Goal: Information Seeking & Learning: Learn about a topic

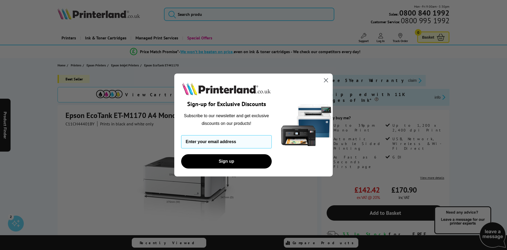
click at [328, 79] on circle "Close dialog" at bounding box center [326, 80] width 9 height 9
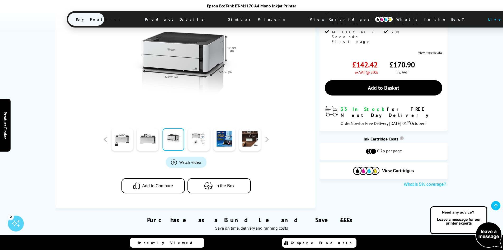
scroll to position [185, 0]
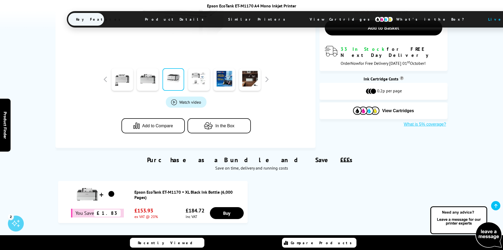
click at [233, 125] on span "In the Box" at bounding box center [224, 125] width 19 height 5
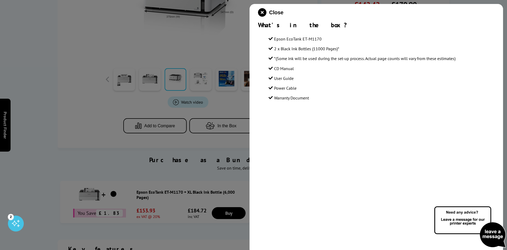
click at [100, 116] on div at bounding box center [253, 125] width 507 height 250
click at [261, 12] on icon "close modal" at bounding box center [262, 12] width 8 height 8
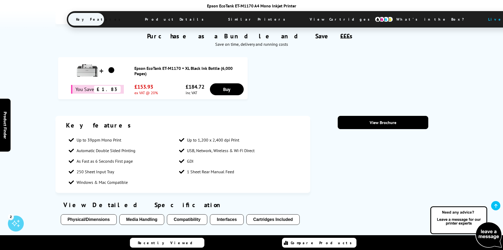
scroll to position [370, 0]
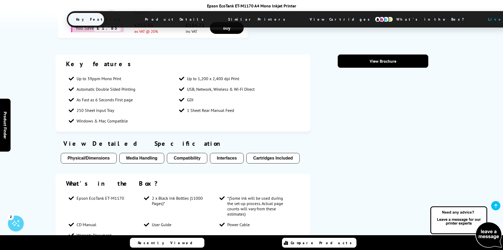
click at [226, 155] on button "Interfaces" at bounding box center [227, 158] width 34 height 11
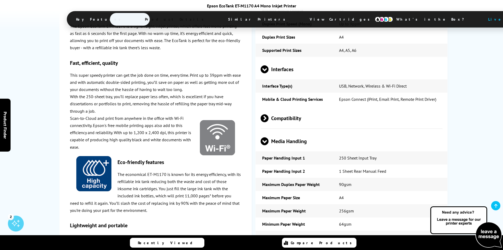
scroll to position [795, 0]
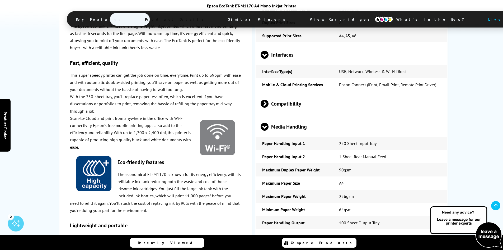
click at [269, 100] on span at bounding box center [269, 104] width 0 height 8
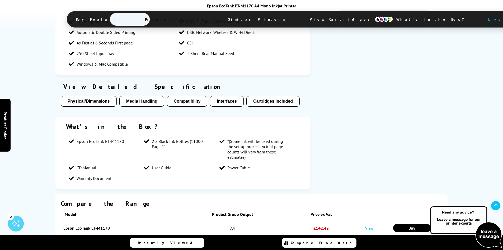
scroll to position [426, 0]
click at [190, 103] on button "Compatibility" at bounding box center [187, 102] width 40 height 11
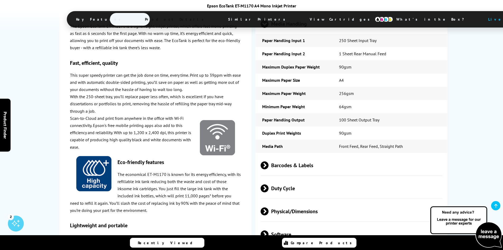
scroll to position [1003, 0]
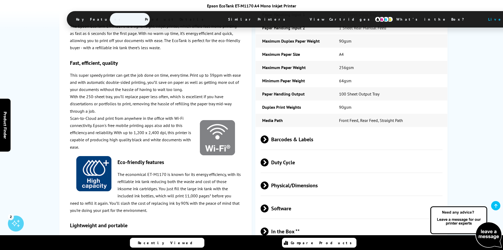
click at [269, 158] on span at bounding box center [269, 162] width 0 height 8
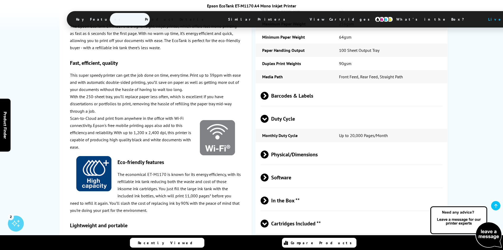
scroll to position [1055, 0]
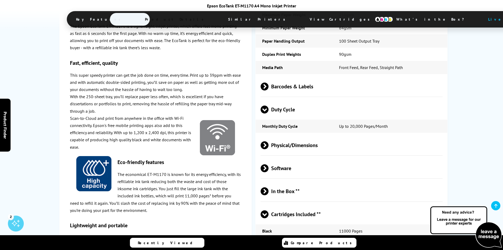
click at [269, 141] on span at bounding box center [269, 145] width 0 height 8
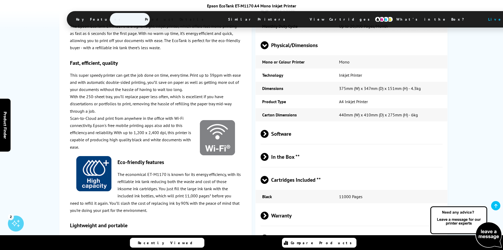
scroll to position [1161, 0]
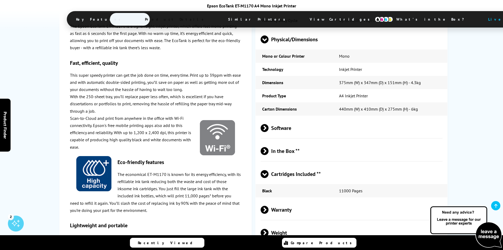
click at [269, 124] on span at bounding box center [269, 128] width 0 height 8
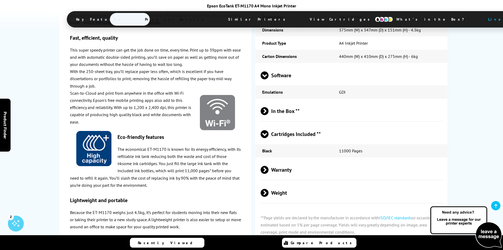
scroll to position [1214, 0]
click at [269, 107] on span at bounding box center [269, 111] width 0 height 8
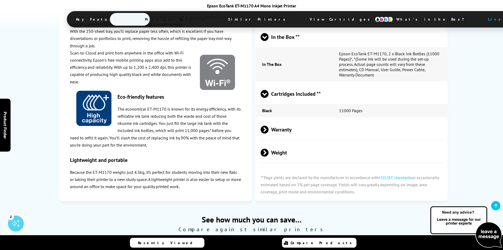
scroll to position [1293, 0]
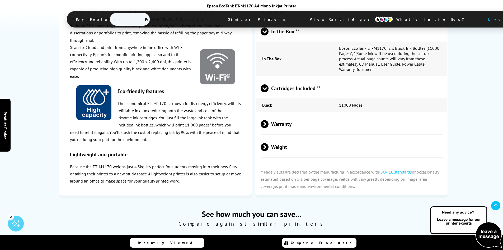
click at [269, 120] on span at bounding box center [269, 124] width 0 height 8
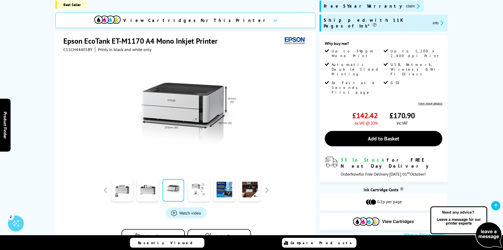
scroll to position [0, 0]
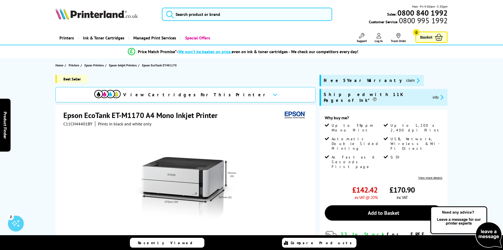
click at [415, 80] on icon "promo-description" at bounding box center [417, 81] width 5 height 6
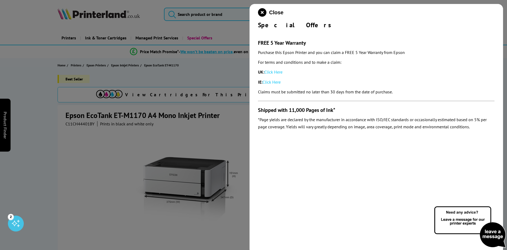
click at [274, 69] on link "Click Here" at bounding box center [273, 71] width 18 height 5
click at [263, 12] on icon "close modal" at bounding box center [262, 12] width 8 height 8
